Goal: Task Accomplishment & Management: Use online tool/utility

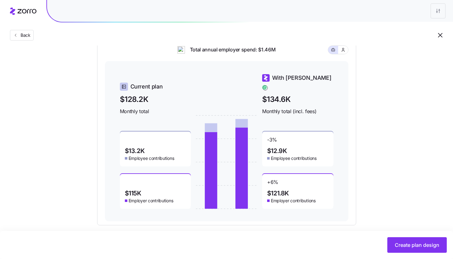
scroll to position [261, 0]
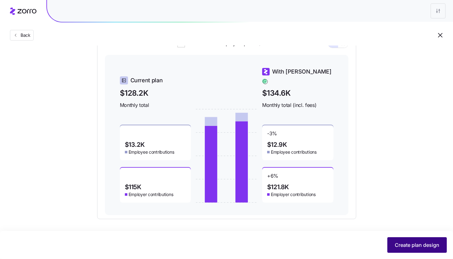
click at [413, 245] on span "Create plan design" at bounding box center [417, 244] width 45 height 7
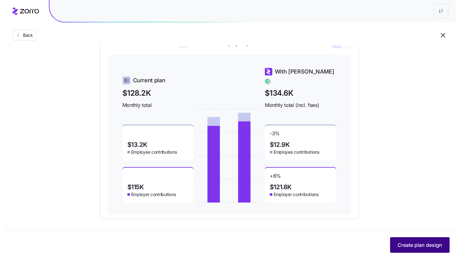
scroll to position [0, 0]
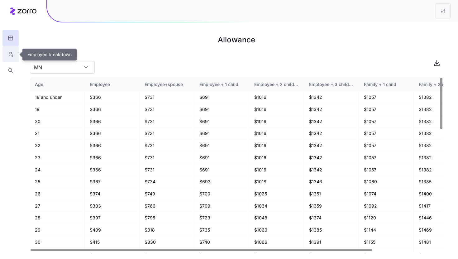
click at [7, 58] on button "button" at bounding box center [10, 54] width 16 height 16
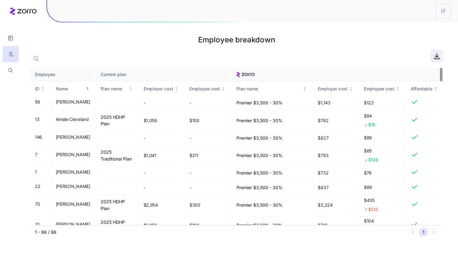
click at [435, 57] on icon "button" at bounding box center [436, 55] width 7 height 7
click at [12, 41] on icon "button" at bounding box center [11, 38] width 6 height 6
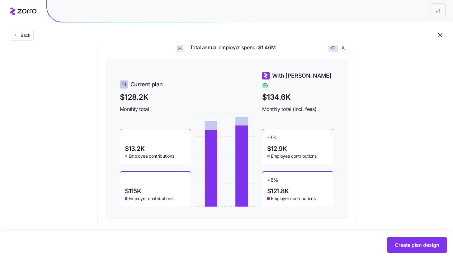
scroll to position [259, 0]
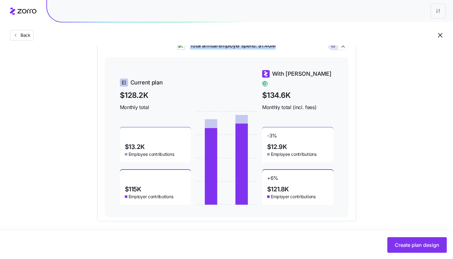
drag, startPoint x: 188, startPoint y: 50, endPoint x: 285, endPoint y: 49, distance: 96.6
click at [285, 49] on div "Total annual employer spend: $1.46M" at bounding box center [227, 49] width 244 height 15
click at [289, 52] on div "Total annual employer spend: $1.46M" at bounding box center [227, 49] width 244 height 15
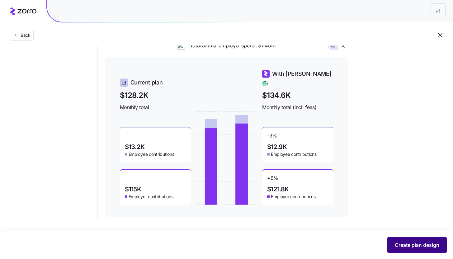
click at [404, 248] on span "Create plan design" at bounding box center [417, 244] width 45 height 7
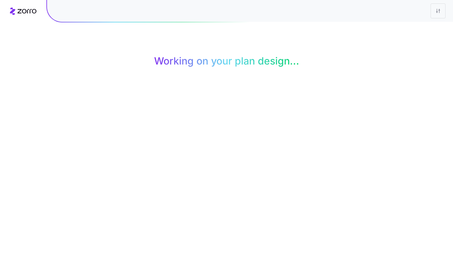
scroll to position [0, 0]
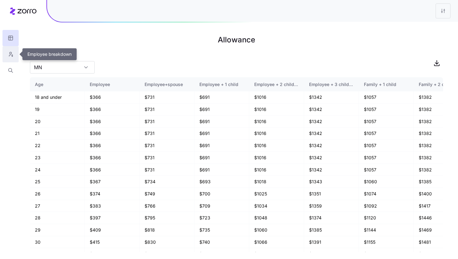
click at [14, 55] on button "button" at bounding box center [10, 54] width 16 height 16
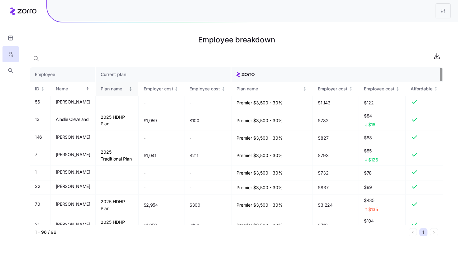
click at [133, 89] on icon "Not sorted" at bounding box center [130, 89] width 4 height 4
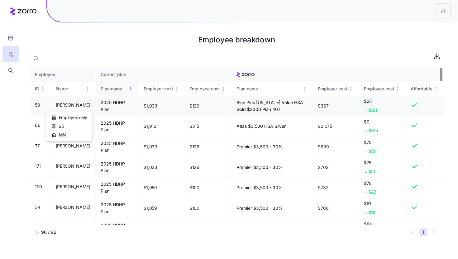
click at [73, 106] on span "[PERSON_NAME]" at bounding box center [73, 105] width 35 height 6
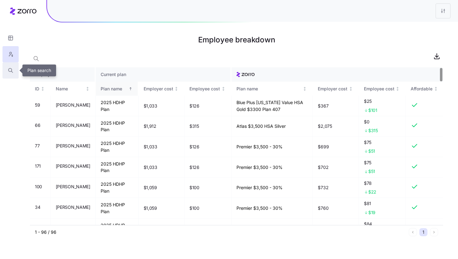
click at [11, 72] on icon "button" at bounding box center [11, 70] width 6 height 6
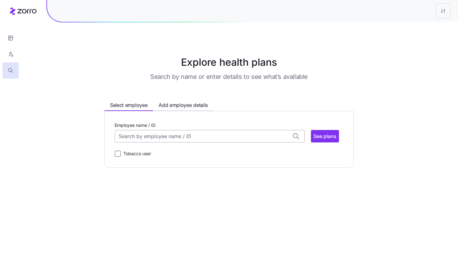
click at [187, 137] on input "Employee name / ID" at bounding box center [210, 136] width 190 height 12
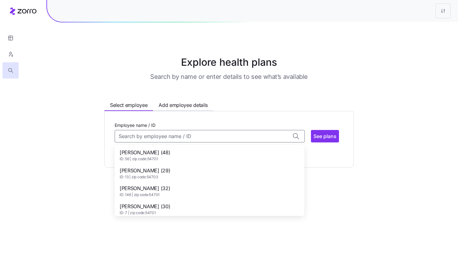
click at [203, 154] on div "[PERSON_NAME] (48) ID: 56 | zip code: 54701" at bounding box center [209, 155] width 187 height 18
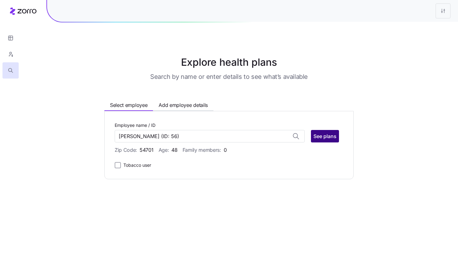
type input "[PERSON_NAME]"
click at [331, 139] on span "See plans" at bounding box center [324, 135] width 23 height 7
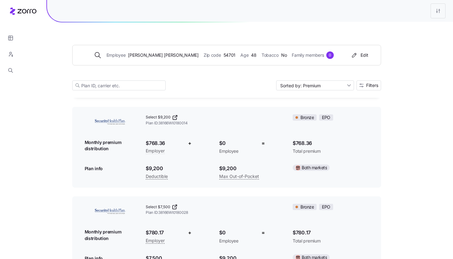
scroll to position [122, 0]
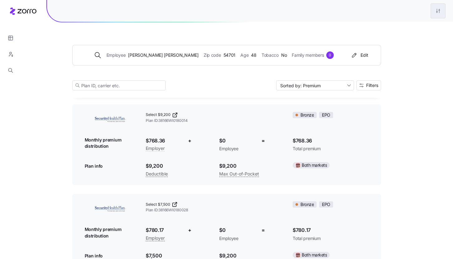
click at [437, 15] on html "Employee [PERSON_NAME] Zip code 54701 Age [DEMOGRAPHIC_DATA] Tobacco No Family …" at bounding box center [226, 170] width 453 height 585
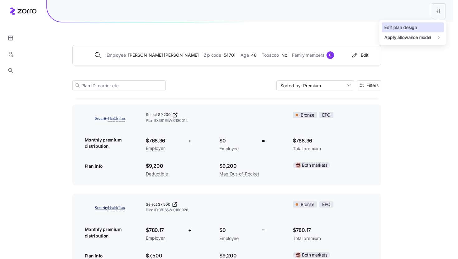
click at [408, 26] on div "Edit plan design" at bounding box center [400, 27] width 33 height 7
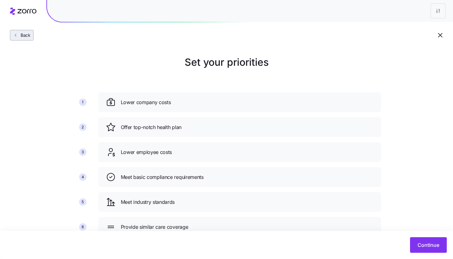
click at [26, 35] on span "Back" at bounding box center [24, 35] width 12 height 6
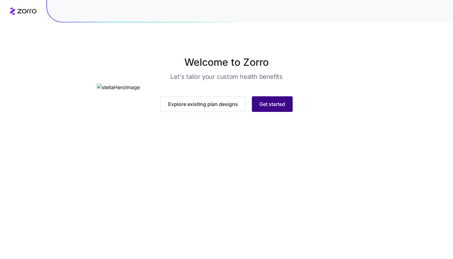
click at [275, 108] on span "Get started" at bounding box center [272, 103] width 26 height 7
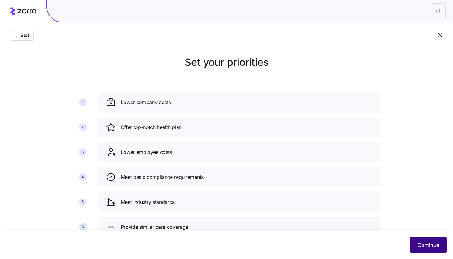
click at [431, 245] on span "Continue" at bounding box center [429, 244] width 22 height 7
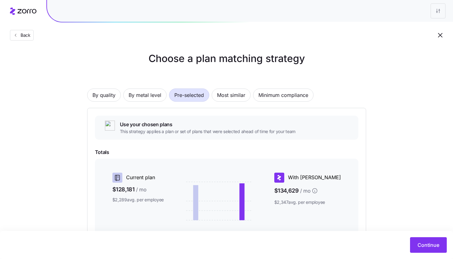
scroll to position [63, 0]
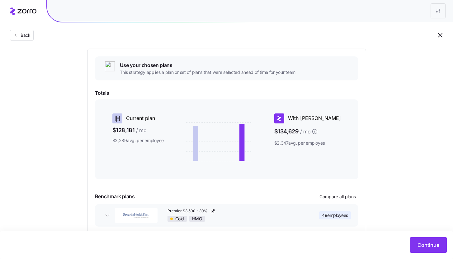
click at [427, 253] on div "Continue" at bounding box center [226, 245] width 453 height 28
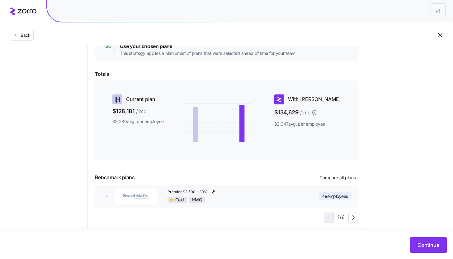
scroll to position [93, 0]
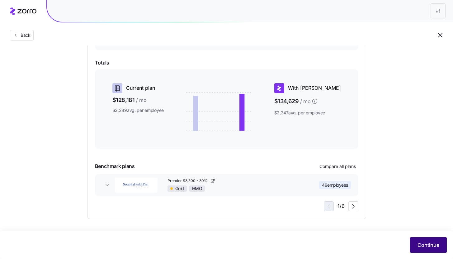
click at [430, 251] on button "Continue" at bounding box center [428, 245] width 37 height 16
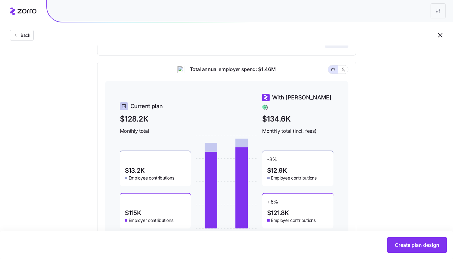
scroll to position [235, 0]
drag, startPoint x: 270, startPoint y: 197, endPoint x: 279, endPoint y: 197, distance: 9.7
click at [279, 197] on div "+ 6 % $121.8K Employer contributions" at bounding box center [297, 210] width 71 height 35
click at [385, 181] on div "Set your contribution Compliant Industry Generous Current Contribution Classes …" at bounding box center [226, 31] width 453 height 425
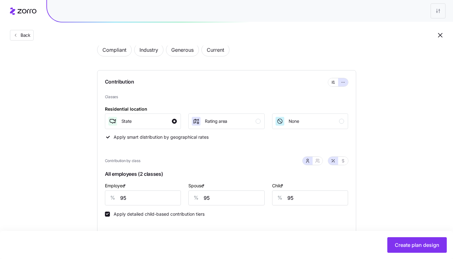
scroll to position [100, 0]
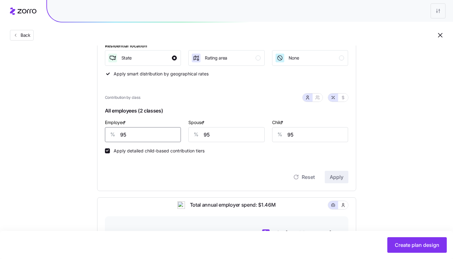
click at [150, 135] on input "95" at bounding box center [143, 134] width 76 height 15
type input "85"
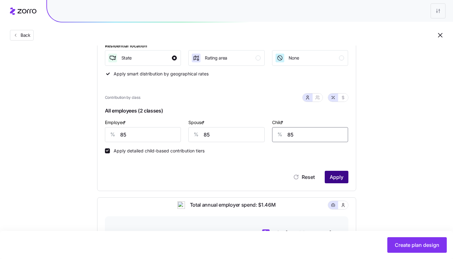
type input "85"
click at [333, 178] on span "Apply" at bounding box center [337, 176] width 14 height 7
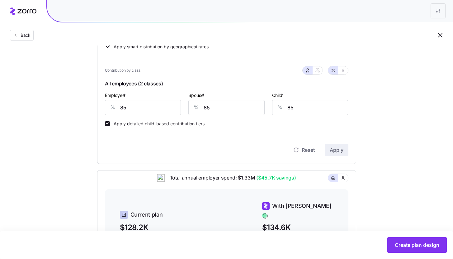
scroll to position [88, 0]
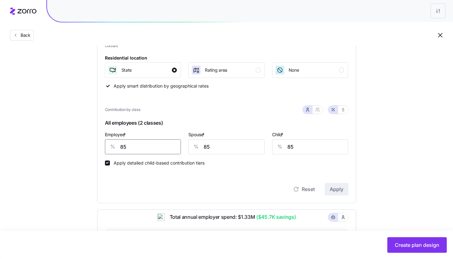
click at [159, 149] on input "85" at bounding box center [143, 146] width 76 height 15
type input "95"
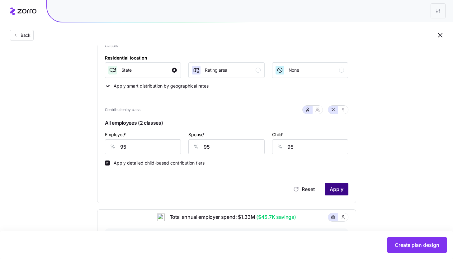
click at [332, 193] on button "Apply" at bounding box center [337, 189] width 24 height 12
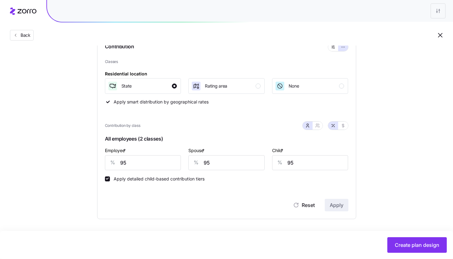
scroll to position [72, 0]
drag, startPoint x: 377, startPoint y: 208, endPoint x: 403, endPoint y: 226, distance: 31.4
click at [377, 208] on div "Set your contribution Compliant Industry Generous Current Contribution Classes …" at bounding box center [226, 101] width 309 height 236
click at [409, 243] on span "Create plan design" at bounding box center [417, 244] width 45 height 7
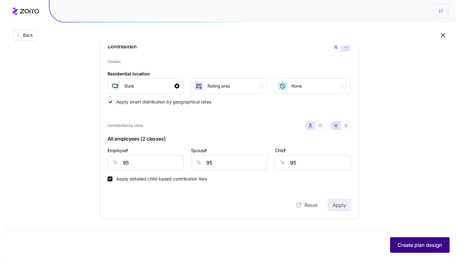
scroll to position [0, 0]
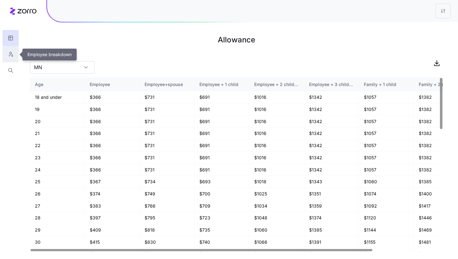
click at [8, 55] on icon "button" at bounding box center [11, 54] width 6 height 6
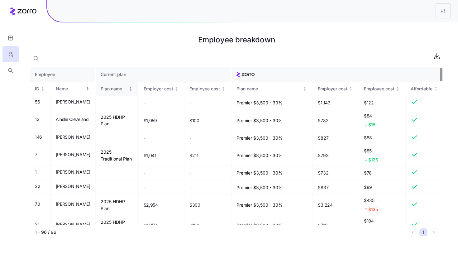
click at [133, 90] on icon "Not sorted" at bounding box center [130, 89] width 4 height 4
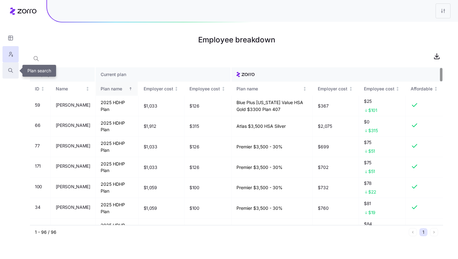
click at [10, 72] on icon "button" at bounding box center [11, 70] width 6 height 6
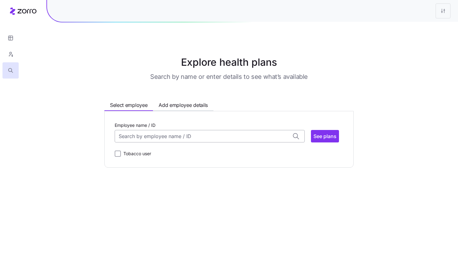
click at [153, 140] on input "Employee name / ID" at bounding box center [210, 136] width 190 height 12
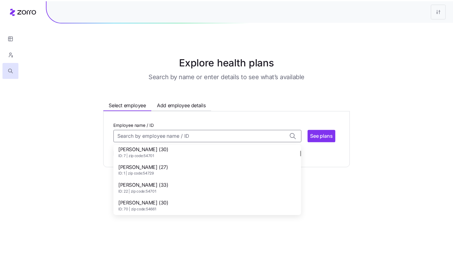
scroll to position [60, 0]
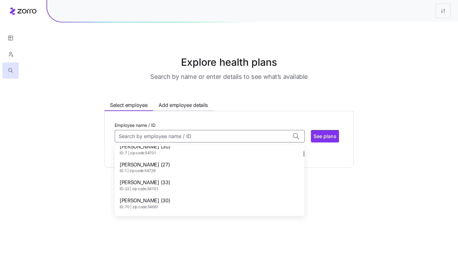
click at [209, 169] on div "[PERSON_NAME] (27) ID: 1 | zip code: 54729" at bounding box center [209, 167] width 187 height 18
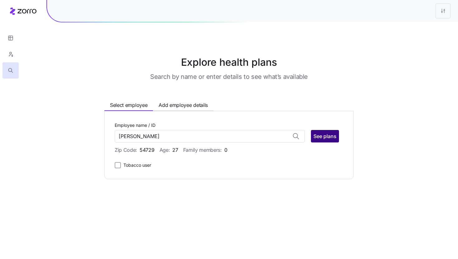
click at [331, 140] on span "See plans" at bounding box center [324, 135] width 23 height 7
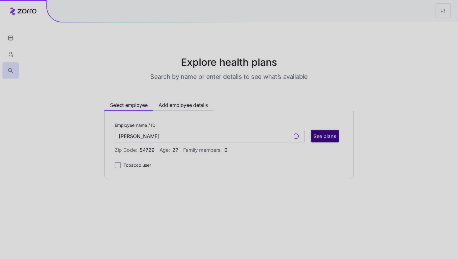
type input "[PERSON_NAME] (ID: 1)"
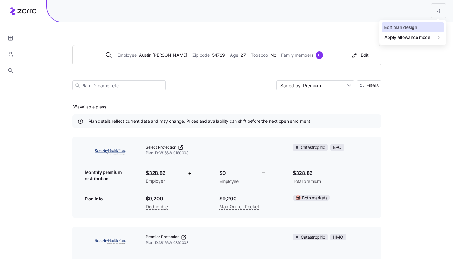
click at [409, 29] on div "Edit plan design" at bounding box center [400, 27] width 33 height 7
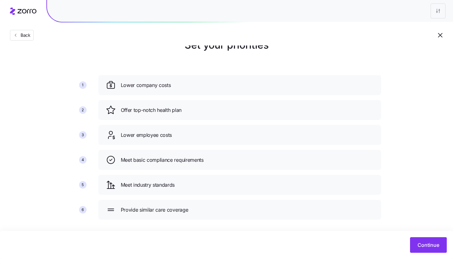
scroll to position [23, 0]
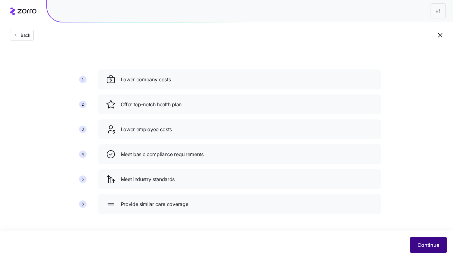
click at [436, 252] on button "Continue" at bounding box center [428, 245] width 37 height 16
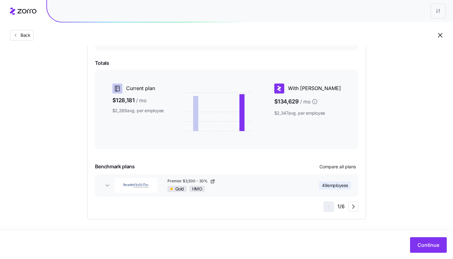
scroll to position [93, 0]
click at [425, 243] on span "Continue" at bounding box center [429, 244] width 22 height 7
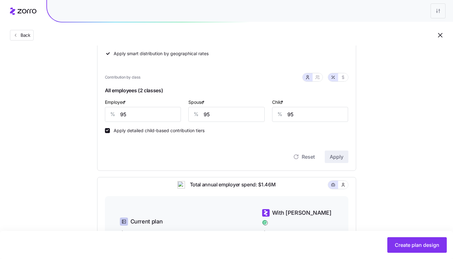
scroll to position [130, 0]
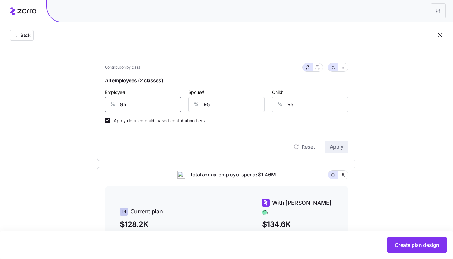
click at [136, 104] on input "95" at bounding box center [143, 104] width 76 height 15
type input "90"
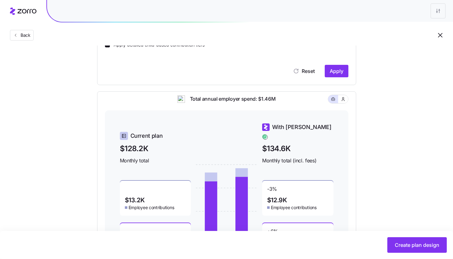
scroll to position [261, 0]
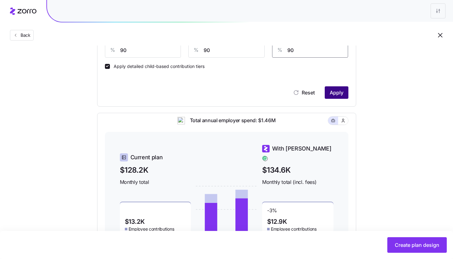
type input "90"
click at [341, 89] on button "Apply" at bounding box center [337, 92] width 24 height 12
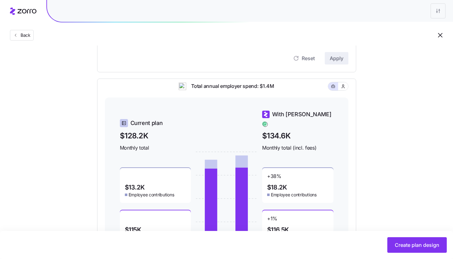
scroll to position [137, 0]
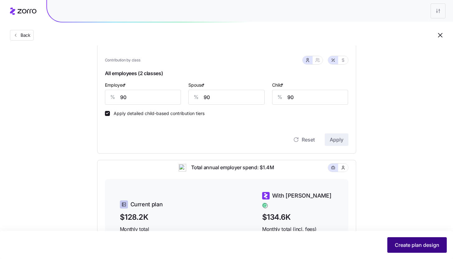
click at [423, 245] on span "Create plan design" at bounding box center [417, 244] width 45 height 7
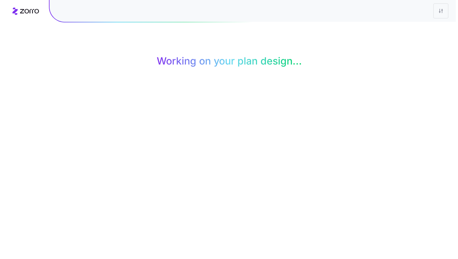
scroll to position [0, 0]
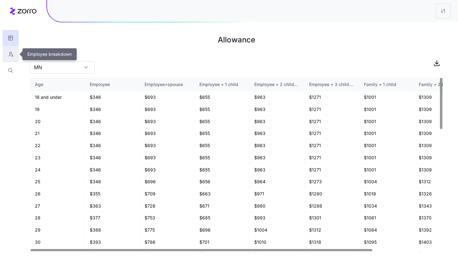
click at [14, 55] on button "button" at bounding box center [10, 54] width 16 height 16
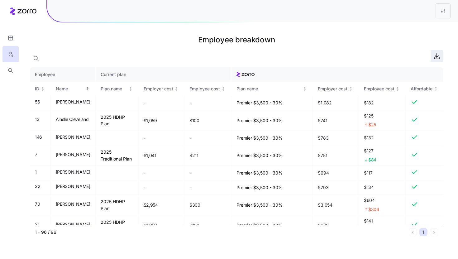
click at [437, 58] on icon "button" at bounding box center [436, 55] width 7 height 7
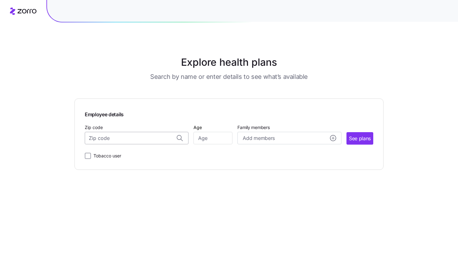
click at [169, 139] on body "Explore health plans Search by name or enter details to see what’s available Em…" at bounding box center [229, 129] width 458 height 259
